Goal: Task Accomplishment & Management: Manage account settings

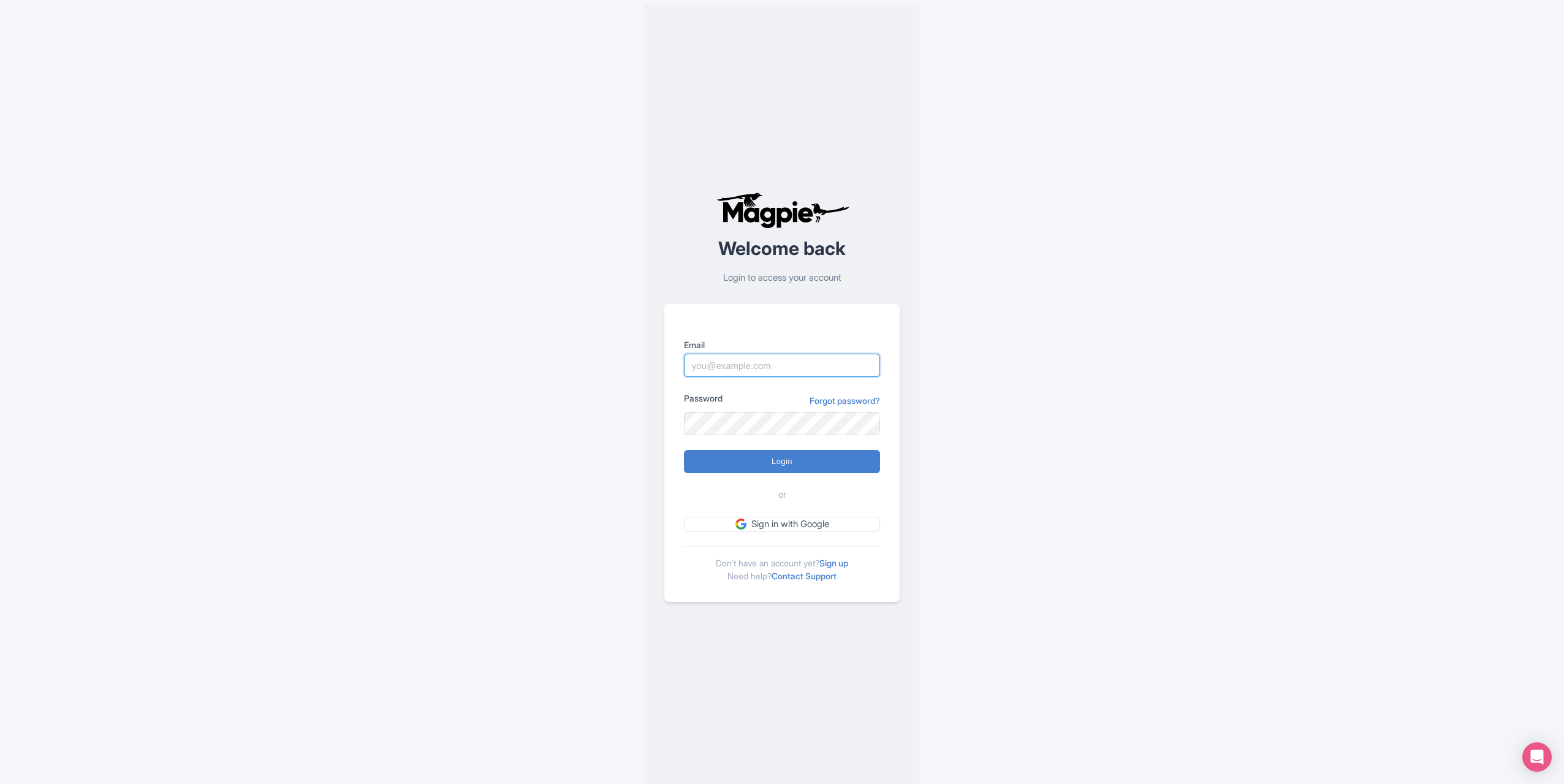
click at [738, 370] on input "Email" at bounding box center [781, 365] width 196 height 23
type input "benjim@mild2wildrafting.com"
type input "Logging in..."
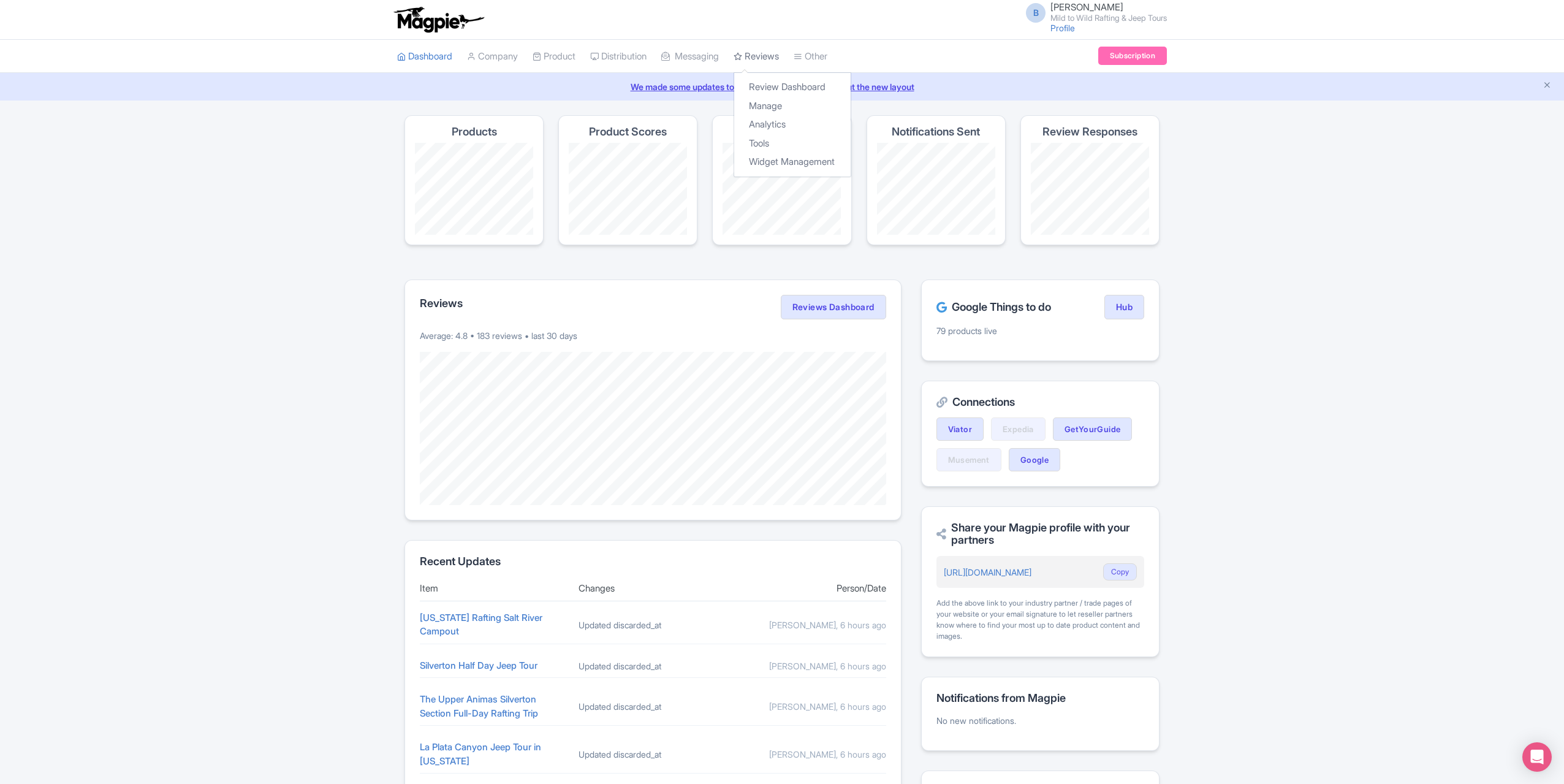
click at [777, 54] on link "Reviews" at bounding box center [757, 57] width 45 height 34
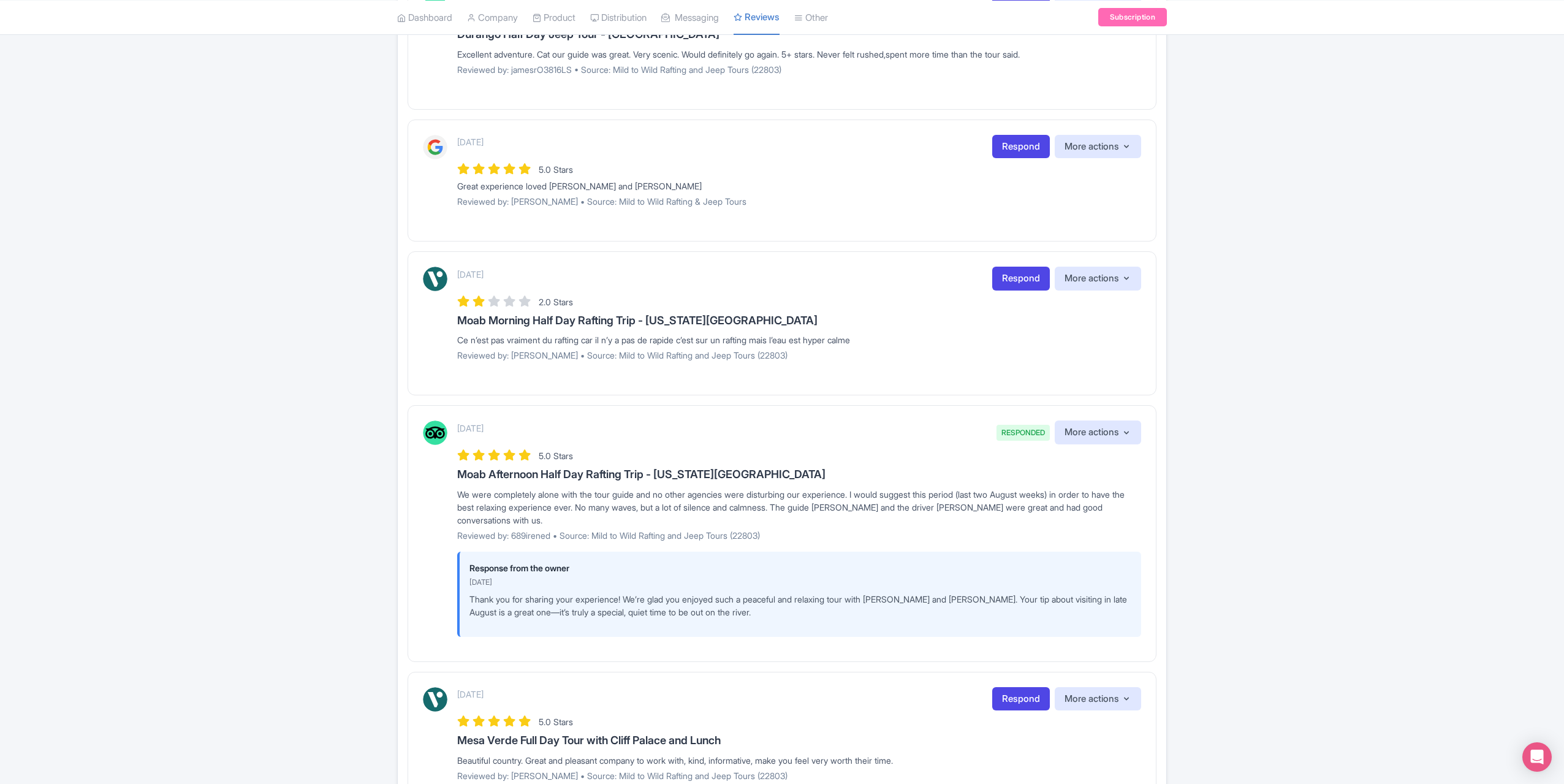
scroll to position [194, 0]
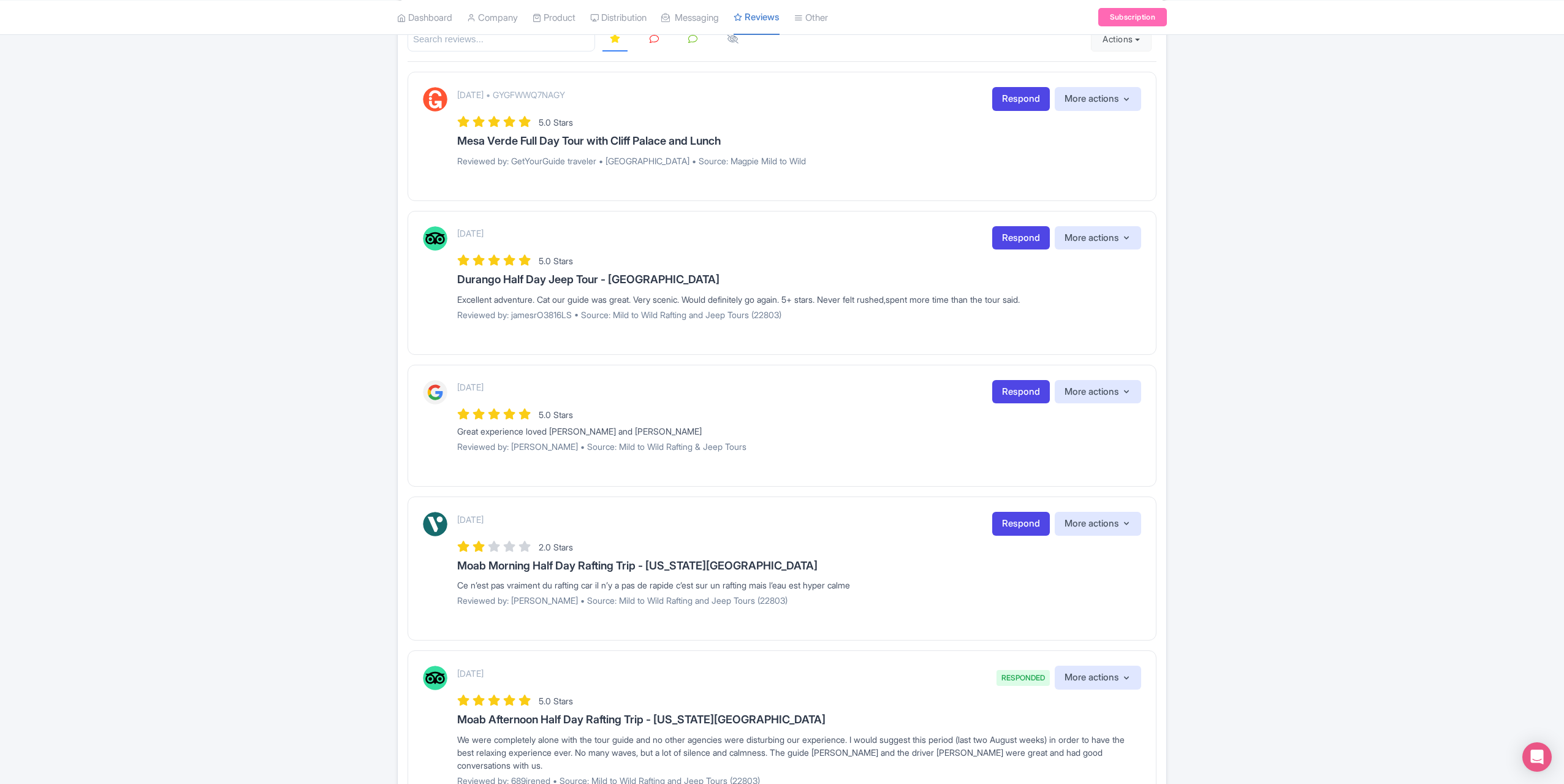
drag, startPoint x: 795, startPoint y: 600, endPoint x: 219, endPoint y: 402, distance: 609.1
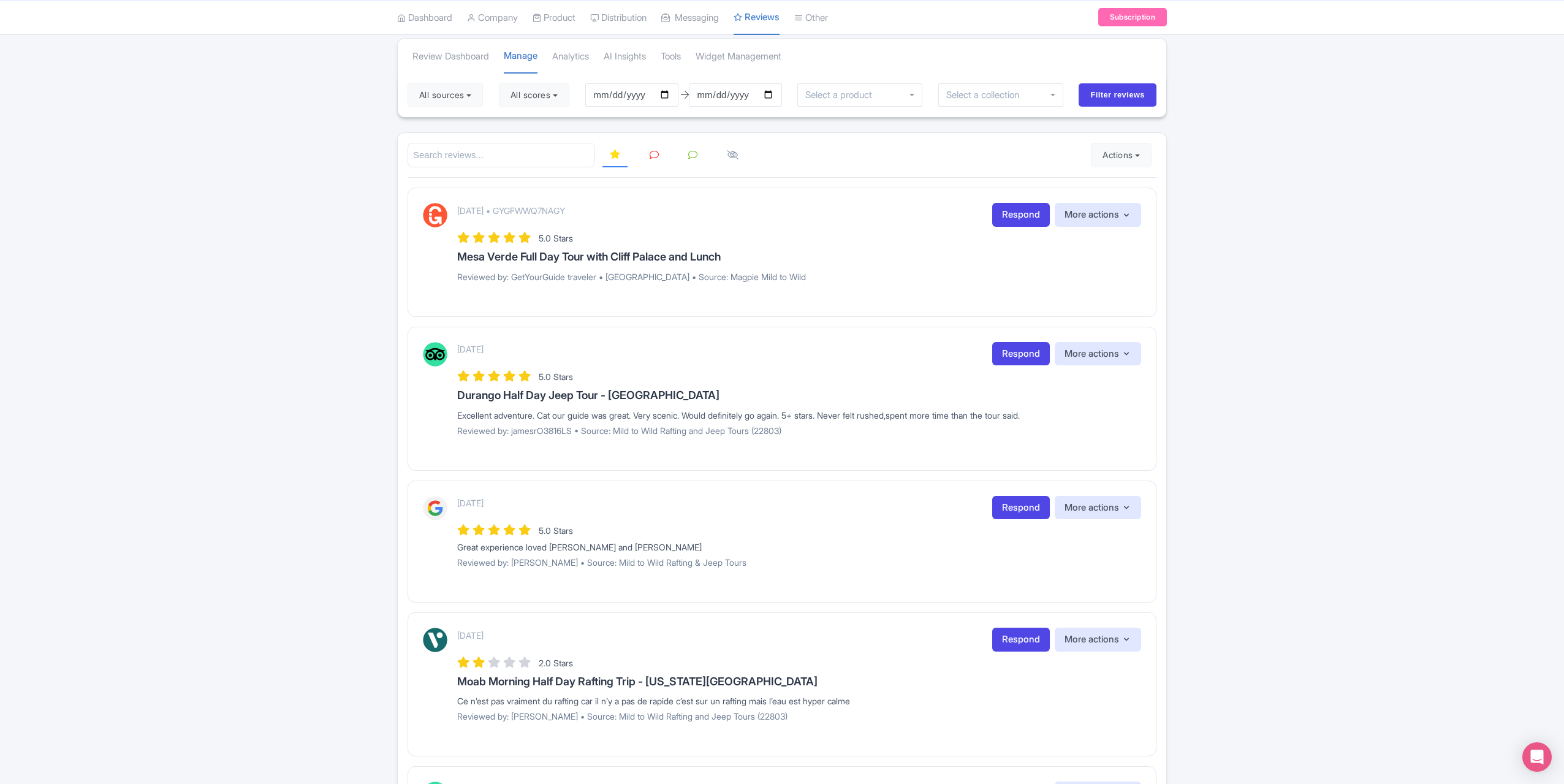
scroll to position [0, 0]
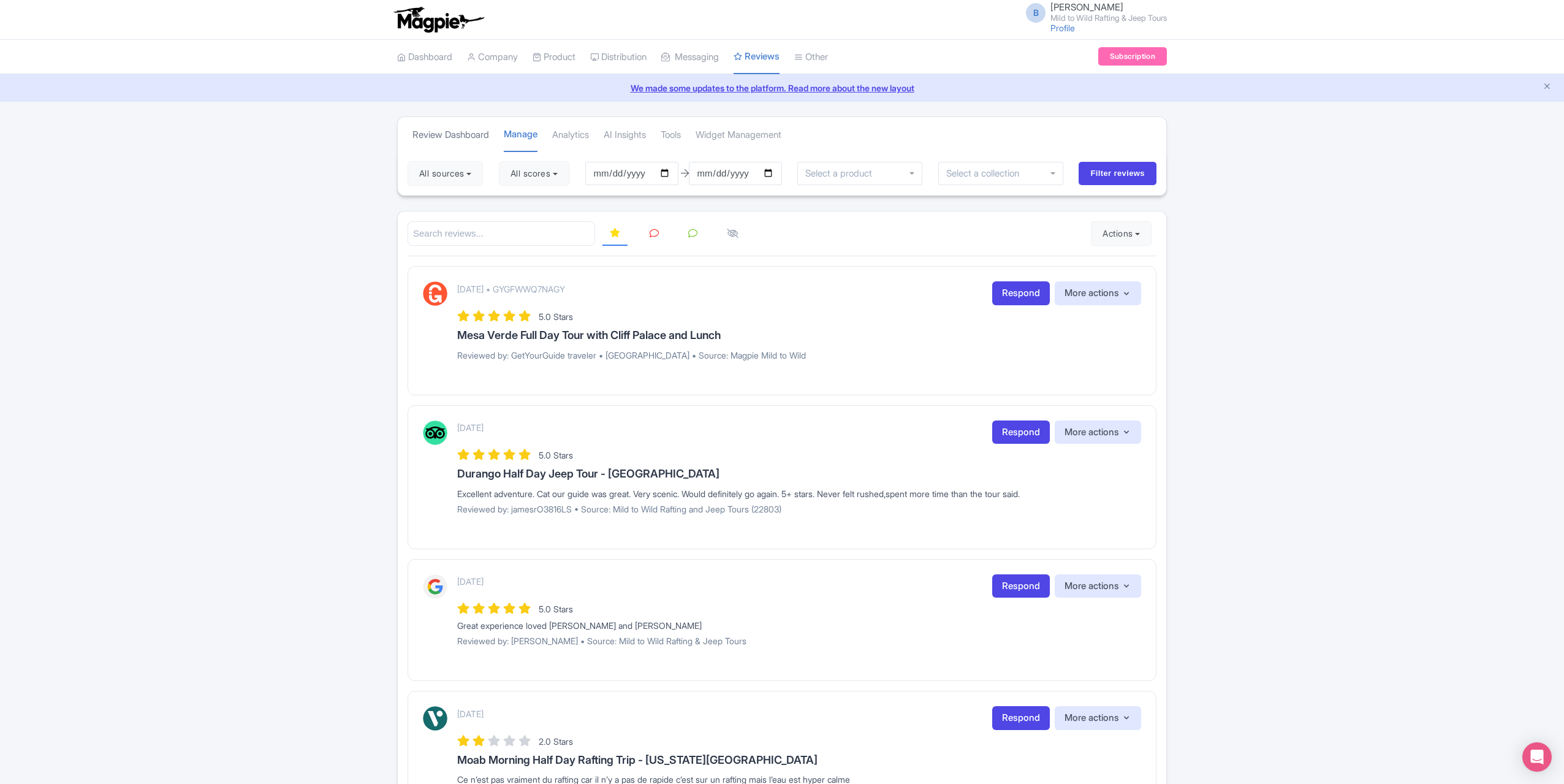
click at [460, 139] on link "Review Dashboard" at bounding box center [450, 135] width 76 height 34
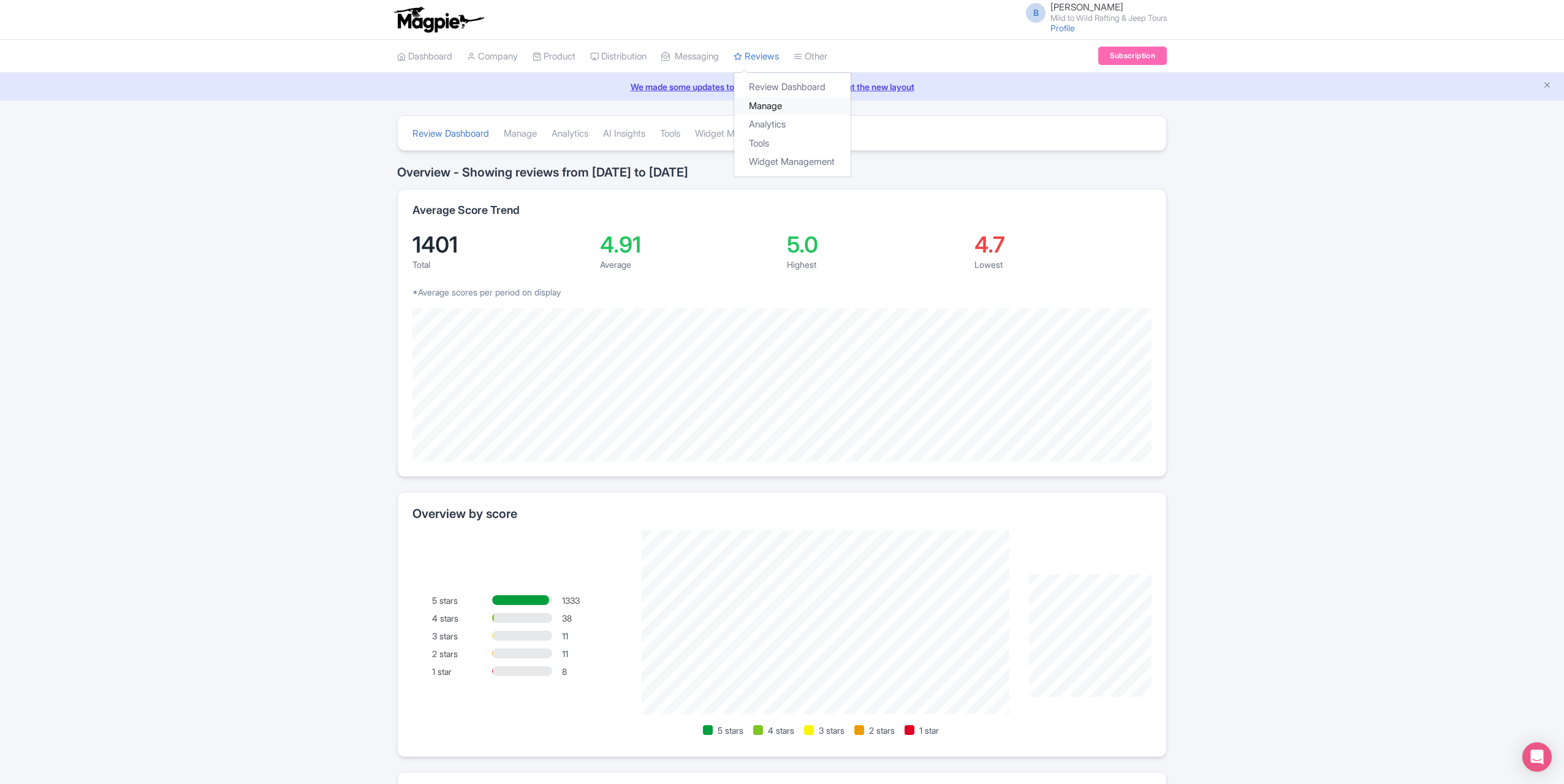
click at [782, 102] on link "Manage" at bounding box center [792, 106] width 117 height 19
